Goal: Find specific page/section: Find specific page/section

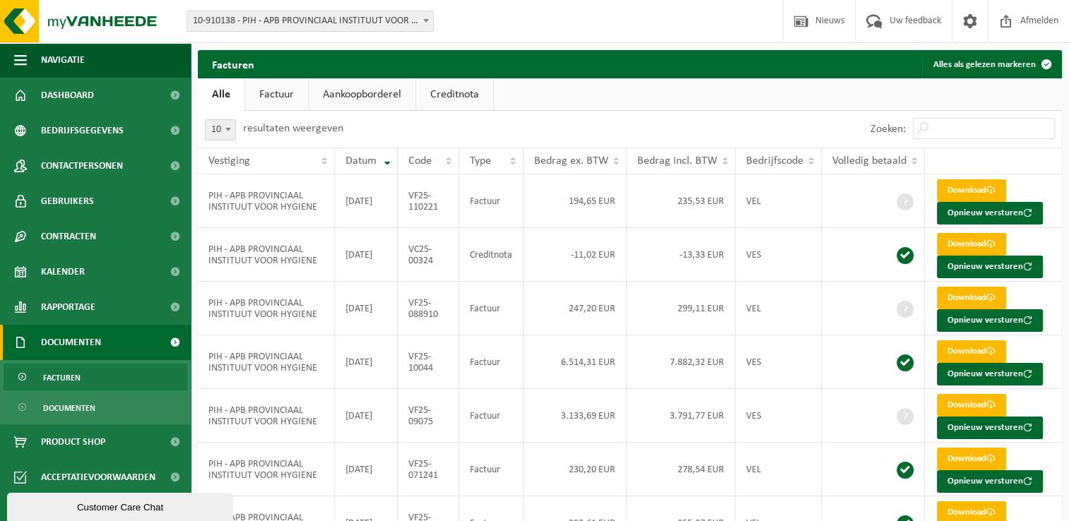
click at [650, 109] on ul "Alle Factuur Aankoopborderel Creditnota" at bounding box center [630, 94] width 864 height 32
click at [87, 93] on span "Dashboard" at bounding box center [67, 95] width 53 height 35
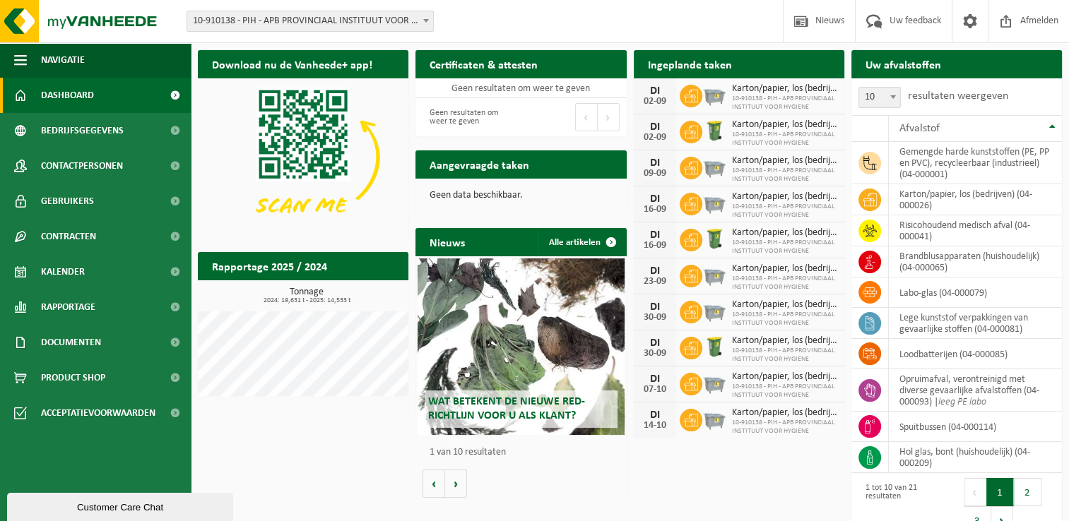
click at [309, 449] on div "Download nu de Vanheede+ app! Verberg Certificaten & attesten Bekijk uw certifi…" at bounding box center [629, 294] width 871 height 502
drag, startPoint x: 285, startPoint y: 441, endPoint x: 220, endPoint y: 256, distance: 196.8
click at [285, 441] on div "Download nu de Vanheede+ app! Verberg Certificaten & attesten Bekijk uw certifi…" at bounding box center [629, 294] width 871 height 502
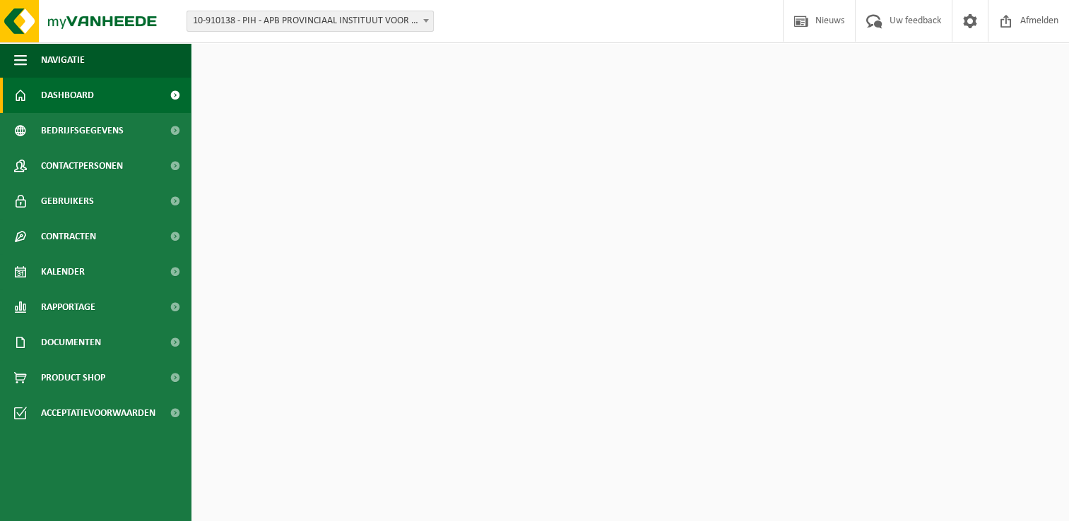
click at [323, 444] on div "Download nu de Vanheede+ app! Verberg Certificaten & attesten Bekijk uw certifi…" at bounding box center [629, 294] width 871 height 502
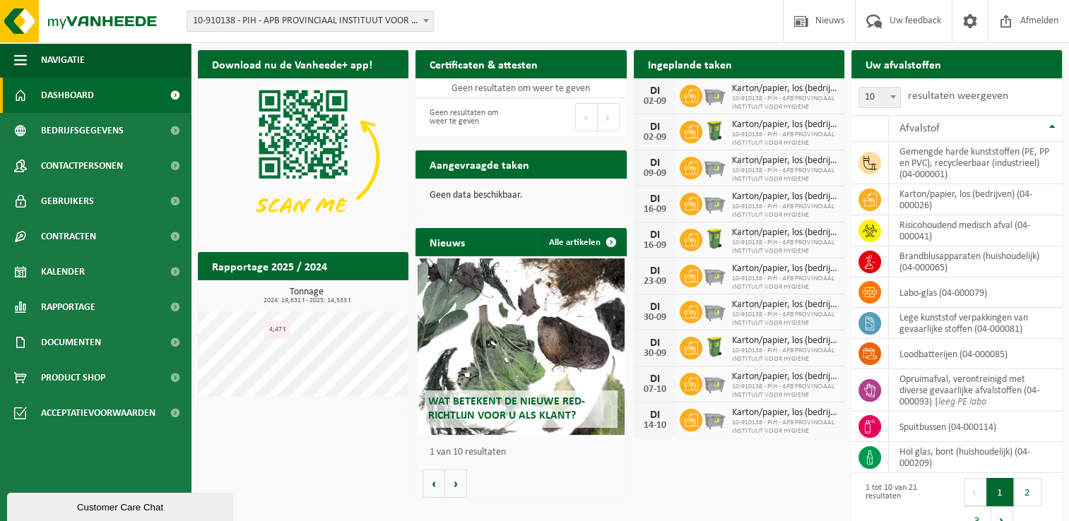
click at [336, 431] on div "Download nu de Vanheede+ app! Verberg Certificaten & attesten Bekijk uw certifi…" at bounding box center [629, 294] width 871 height 502
click at [298, 476] on div "Download nu de Vanheede+ app! Verberg Certificaten & attesten Bekijk uw certifi…" at bounding box center [629, 294] width 871 height 502
click at [299, 461] on div "Download nu de Vanheede+ app! Verberg Certificaten & attesten Bekijk uw certifi…" at bounding box center [629, 294] width 871 height 502
click at [290, 268] on h2 "Rapportage 2025 / 2024" at bounding box center [269, 266] width 143 height 28
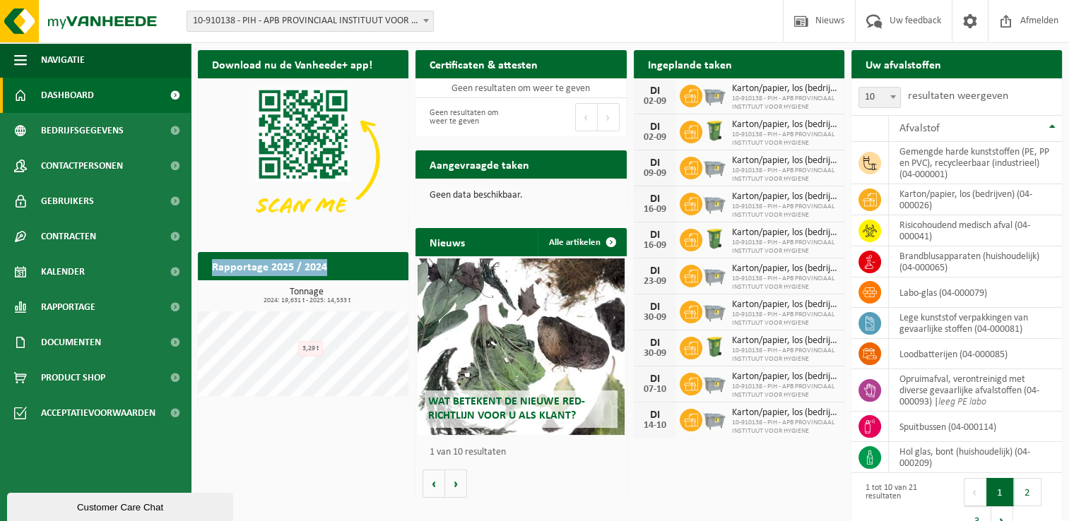
click at [290, 268] on h2 "Rapportage 2025 / 2024" at bounding box center [269, 266] width 143 height 28
drag, startPoint x: 290, startPoint y: 268, endPoint x: 331, endPoint y: 275, distance: 40.9
click at [331, 275] on h2 "Rapportage 2025 / 2024" at bounding box center [269, 266] width 143 height 28
click at [299, 275] on h2 "Rapportage 2025 / 2024" at bounding box center [269, 266] width 143 height 28
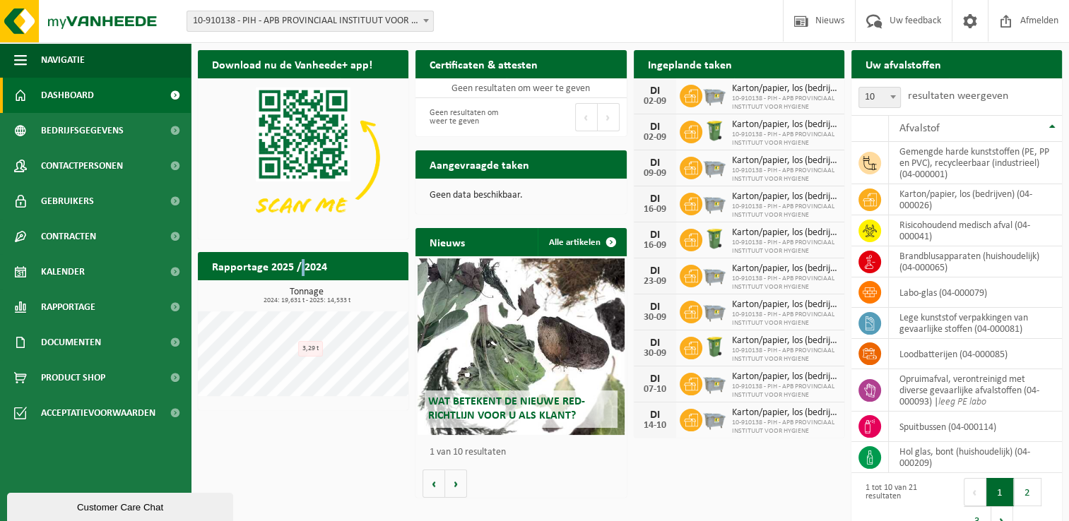
click at [299, 275] on h2 "Rapportage 2025 / 2024" at bounding box center [269, 266] width 143 height 28
drag, startPoint x: 299, startPoint y: 275, endPoint x: 271, endPoint y: 271, distance: 28.5
click at [271, 271] on h2 "Rapportage 2025 / 2024" at bounding box center [269, 266] width 143 height 28
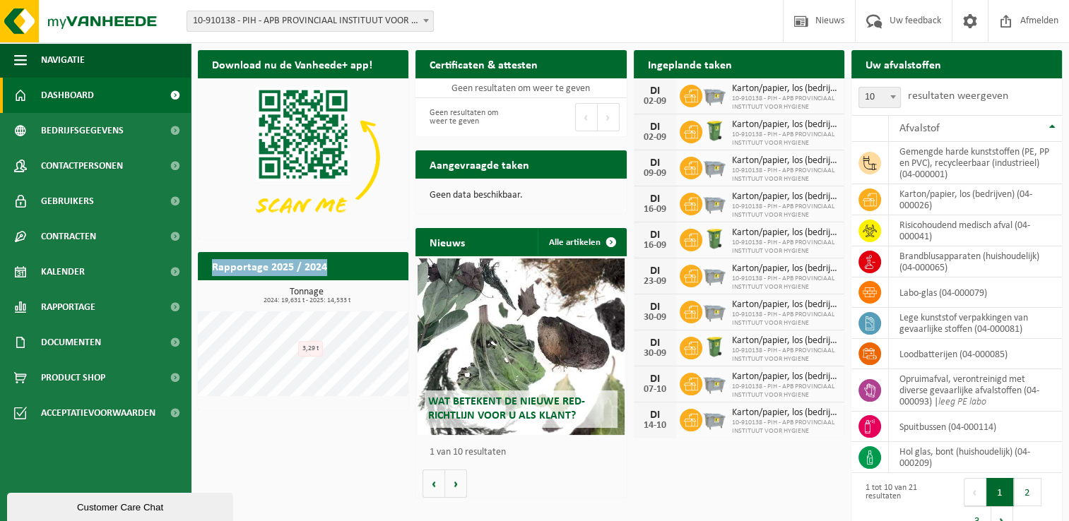
drag, startPoint x: 271, startPoint y: 271, endPoint x: 251, endPoint y: 266, distance: 20.4
click at [251, 266] on h2 "Rapportage 2025 / 2024" at bounding box center [269, 266] width 143 height 28
click at [250, 272] on h2 "Rapportage 2025 / 2024" at bounding box center [269, 266] width 143 height 28
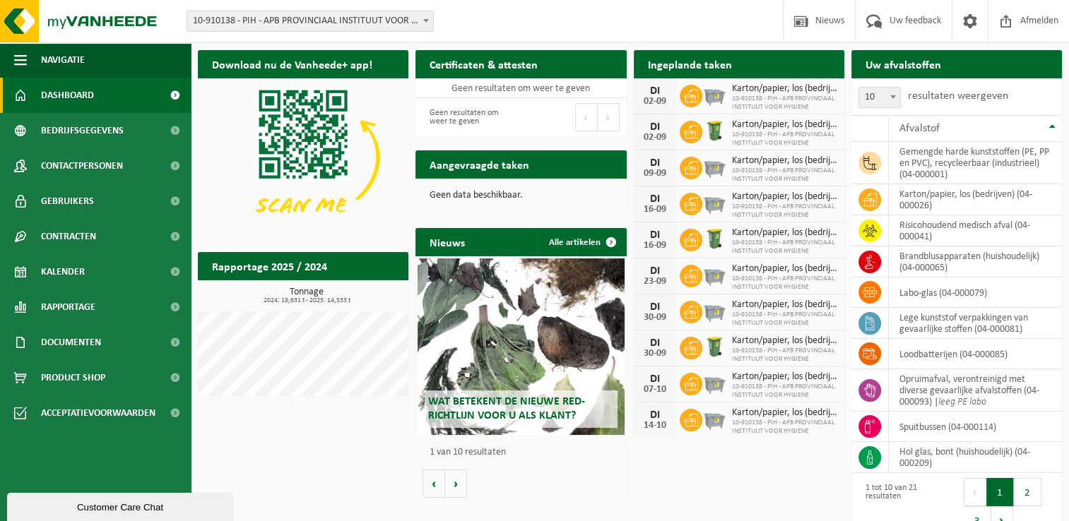
click at [278, 496] on div "Download nu de Vanheede+ app! Verberg Certificaten & attesten Bekijk uw certifi…" at bounding box center [629, 294] width 871 height 502
click at [280, 453] on div "Download nu de Vanheede+ app! Verberg Certificaten & attesten Bekijk uw certifi…" at bounding box center [629, 294] width 871 height 502
click at [294, 482] on div "Download nu de Vanheede+ app! Verberg Certificaten & attesten Bekijk uw certifi…" at bounding box center [629, 294] width 871 height 502
click at [335, 463] on div "Download nu de Vanheede+ app! Verberg Certificaten & attesten Bekijk uw certifi…" at bounding box center [629, 294] width 871 height 502
click at [341, 441] on div "Download nu de Vanheede+ app! Verberg Certificaten & attesten Bekijk uw certifi…" at bounding box center [629, 294] width 871 height 502
